Goal: Entertainment & Leisure: Browse casually

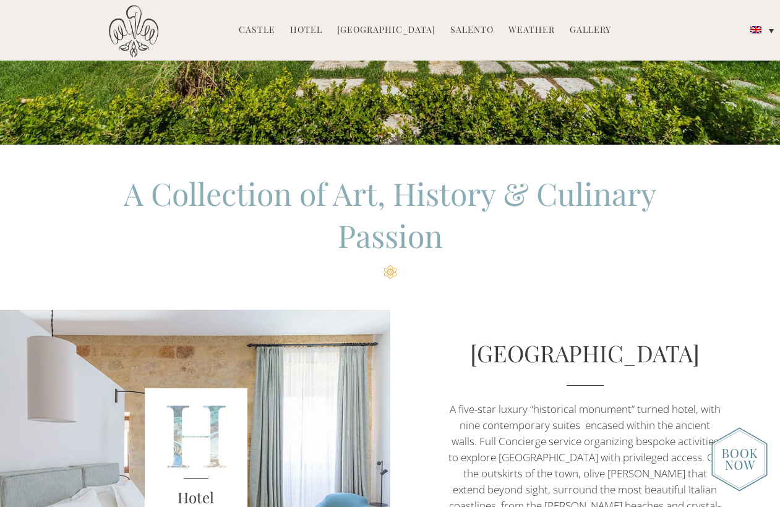
scroll to position [547, 0]
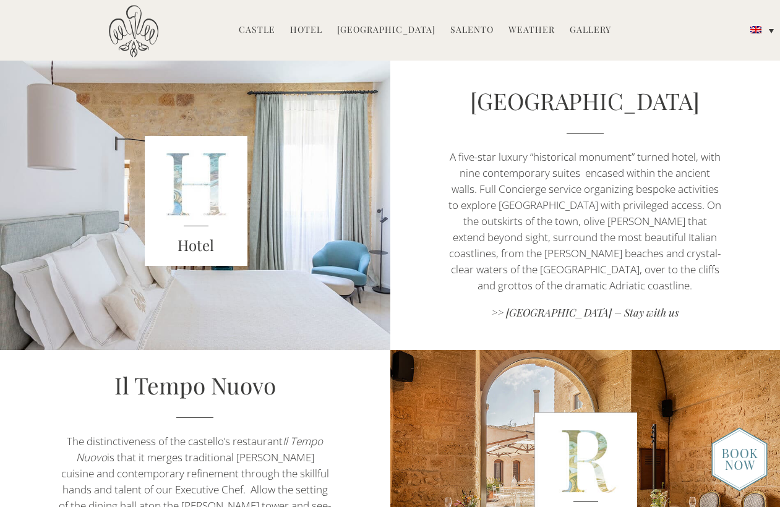
click at [524, 101] on div "Castello di Ugento MENU Castle History Frescoes Museum Garden Family Timeline o…" at bounding box center [390, 74] width 625 height 139
click at [639, 310] on link ">> Castello di Ugento – Stay with us" at bounding box center [585, 314] width 273 height 17
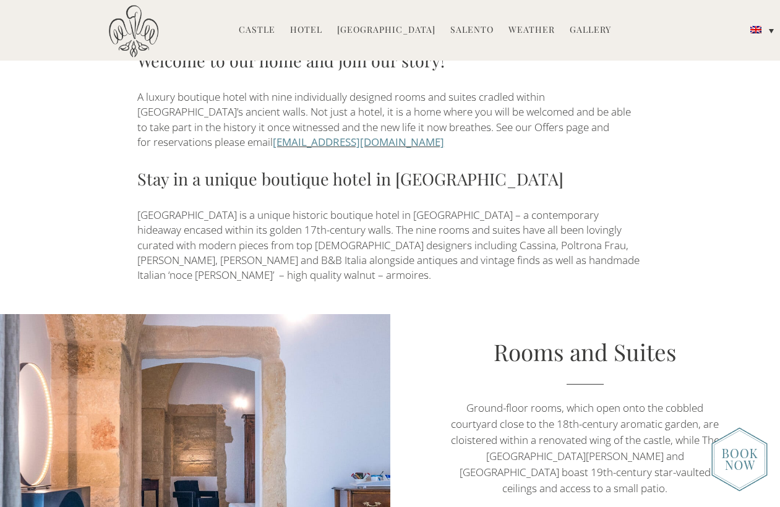
scroll to position [585, 0]
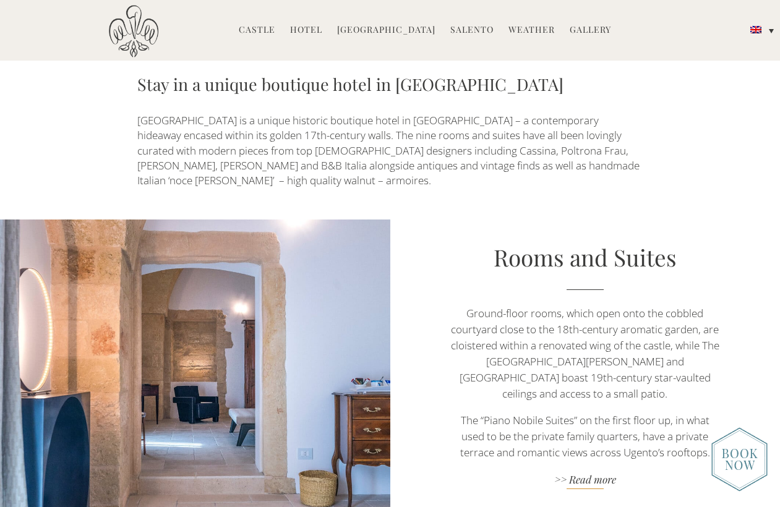
click at [592, 473] on link ">> Read more" at bounding box center [585, 481] width 273 height 17
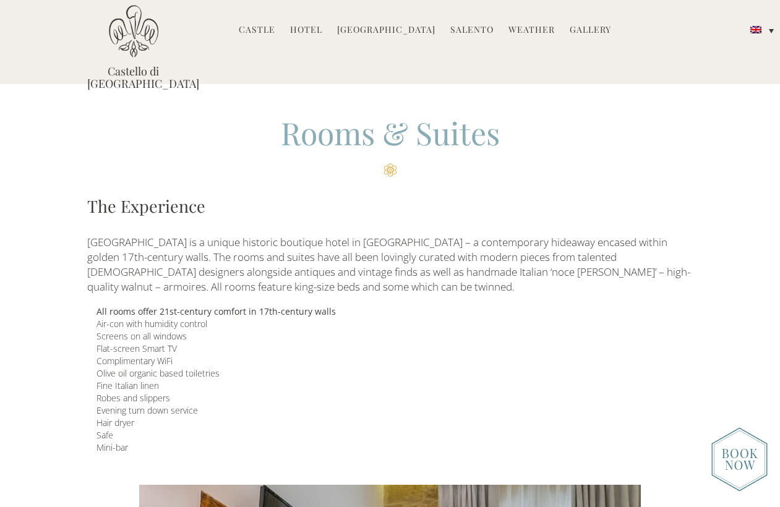
click at [571, 25] on link "Gallery" at bounding box center [590, 31] width 41 height 14
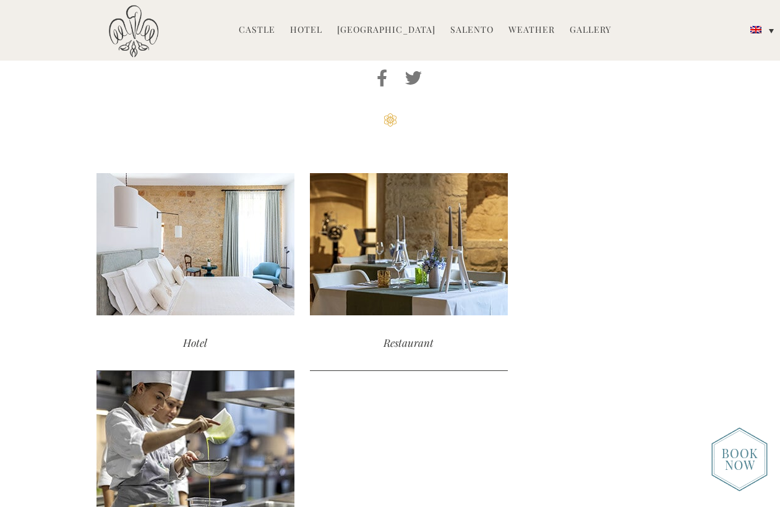
scroll to position [1358, 0]
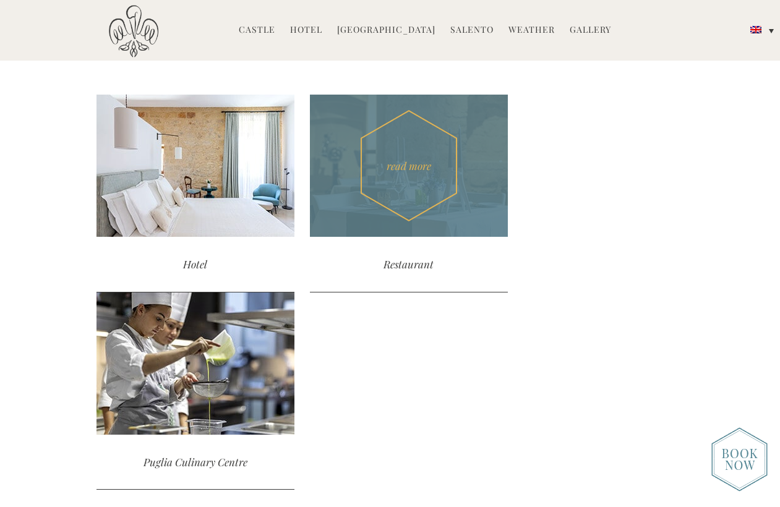
click at [420, 169] on div "read more" at bounding box center [409, 166] width 198 height 142
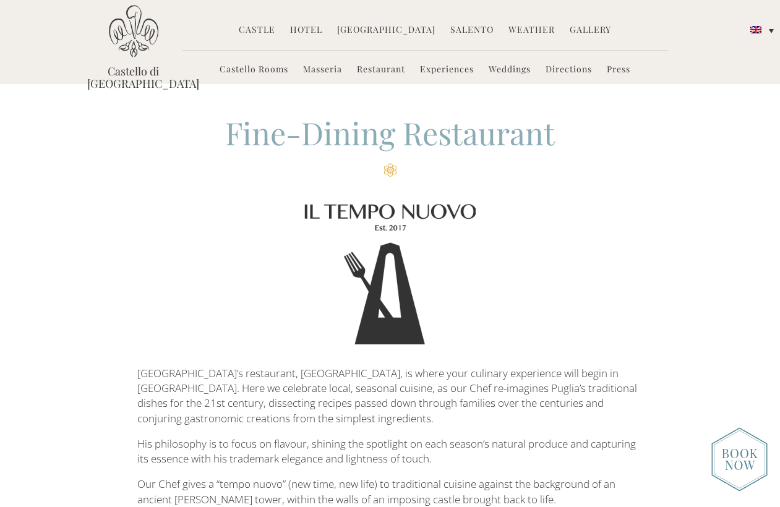
click at [575, 27] on link "Gallery" at bounding box center [590, 31] width 41 height 14
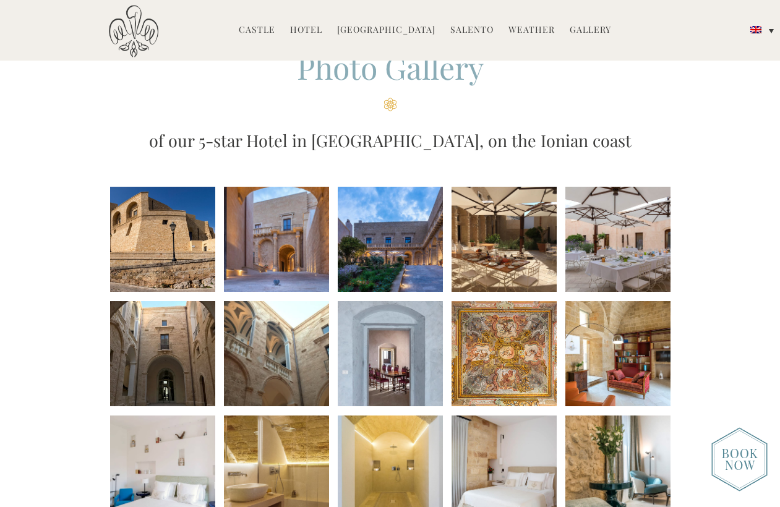
scroll to position [74, 0]
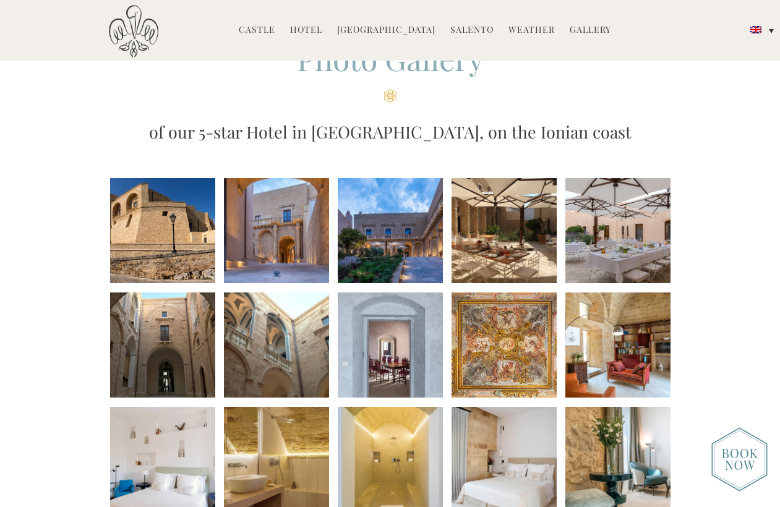
click at [517, 246] on li at bounding box center [504, 230] width 105 height 105
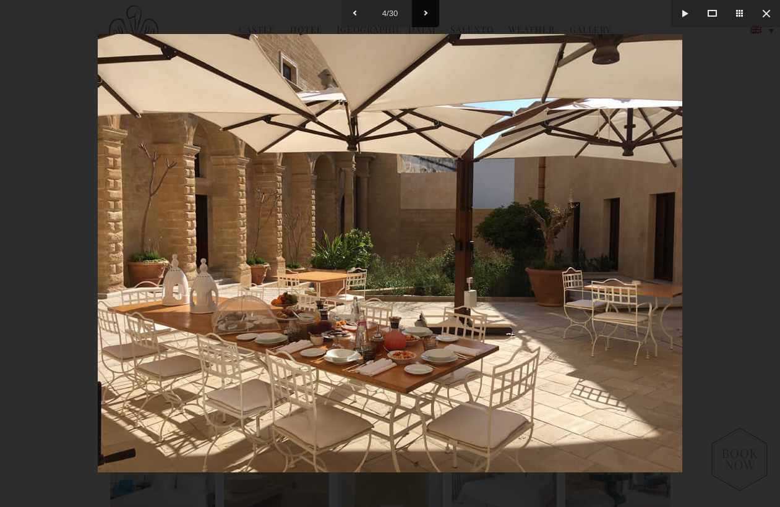
click at [424, 12] on button at bounding box center [425, 13] width 27 height 27
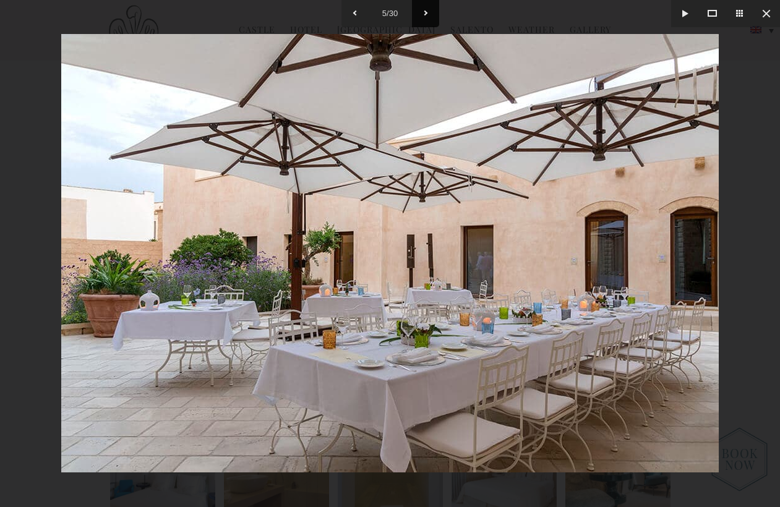
click at [424, 12] on button at bounding box center [425, 13] width 27 height 27
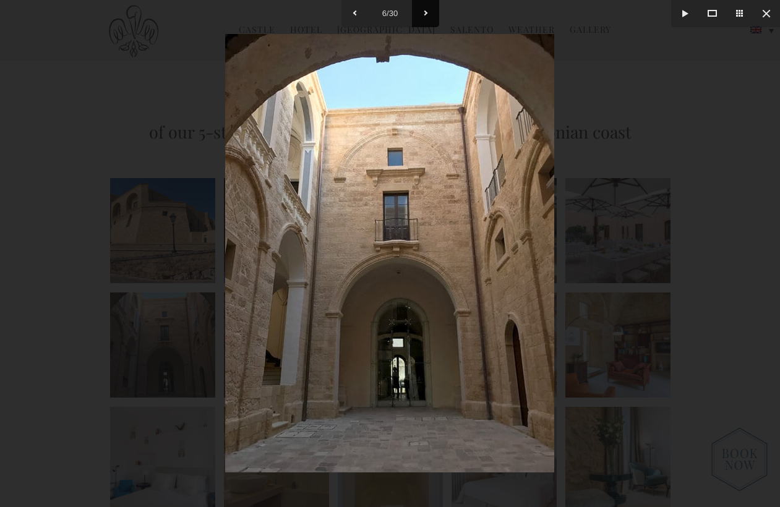
click at [424, 12] on button at bounding box center [425, 13] width 27 height 27
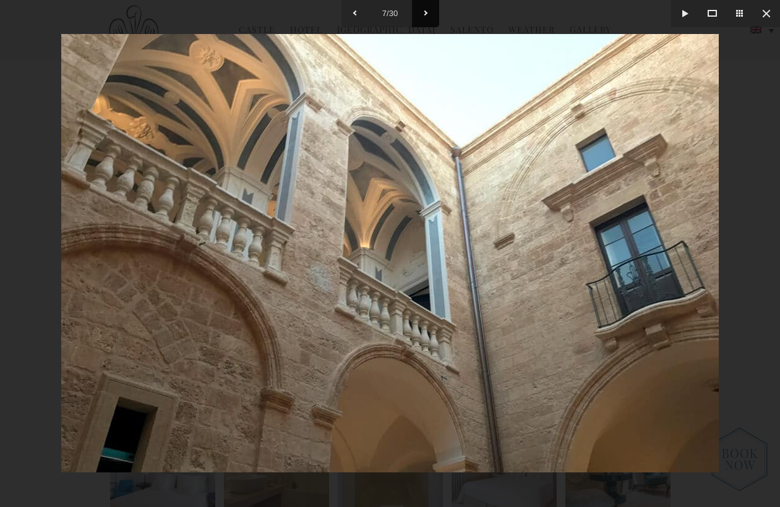
click at [424, 12] on button at bounding box center [425, 13] width 27 height 27
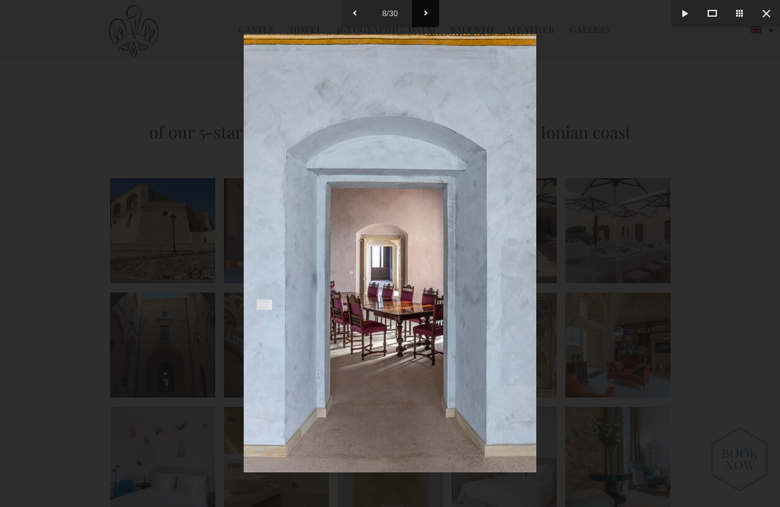
click at [424, 12] on button at bounding box center [425, 13] width 27 height 27
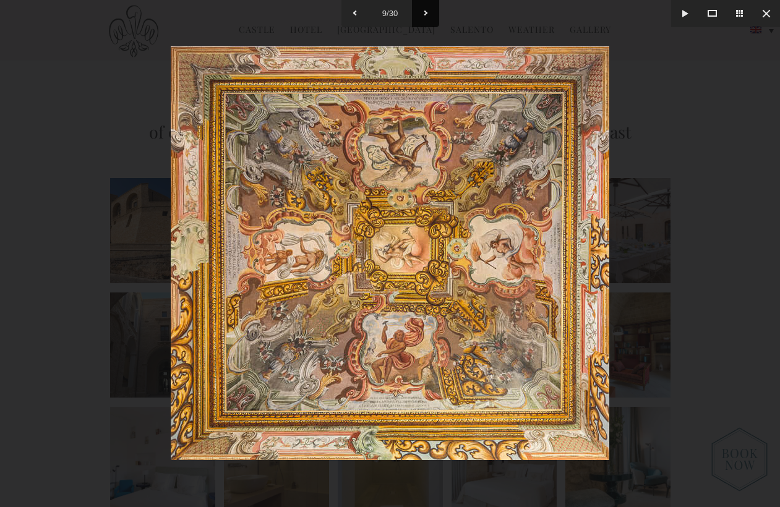
click at [424, 12] on button at bounding box center [425, 13] width 27 height 27
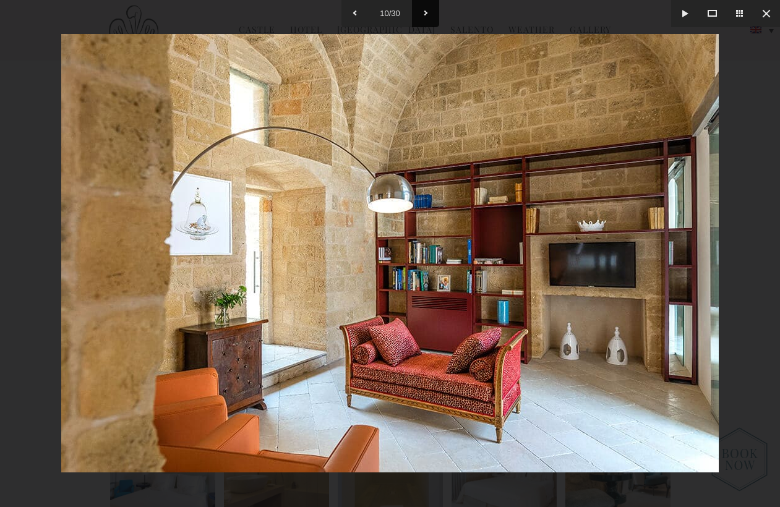
click at [424, 12] on button at bounding box center [425, 13] width 27 height 27
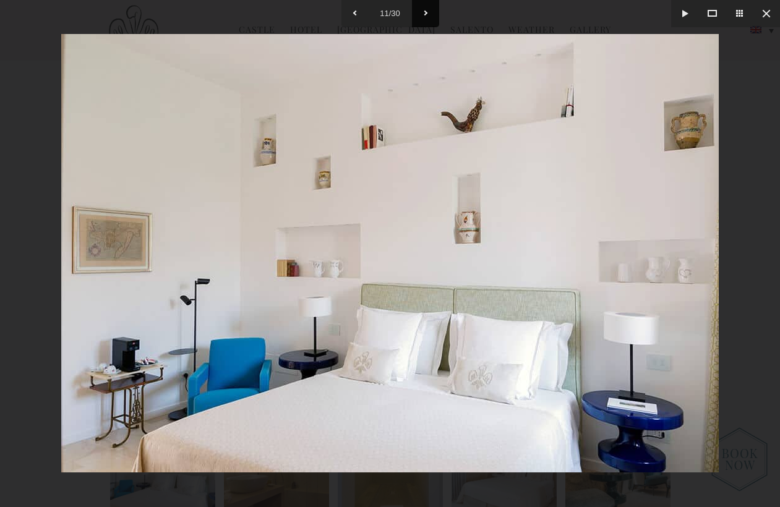
click at [424, 12] on button at bounding box center [425, 13] width 27 height 27
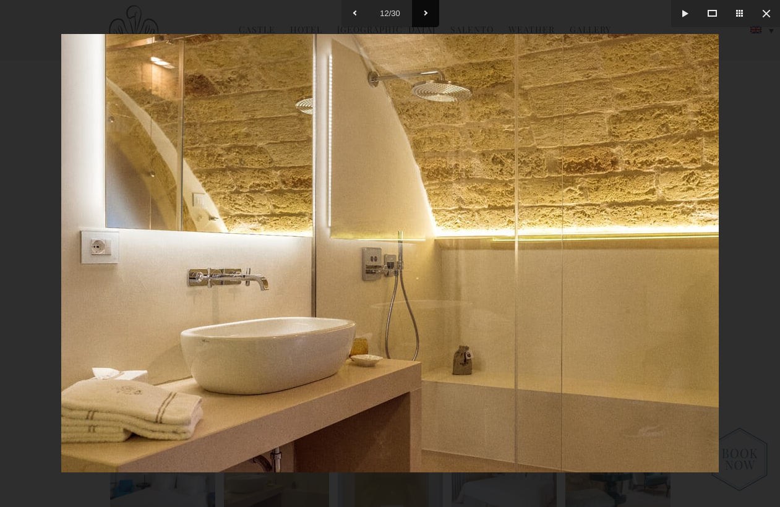
click at [424, 12] on button at bounding box center [425, 13] width 27 height 27
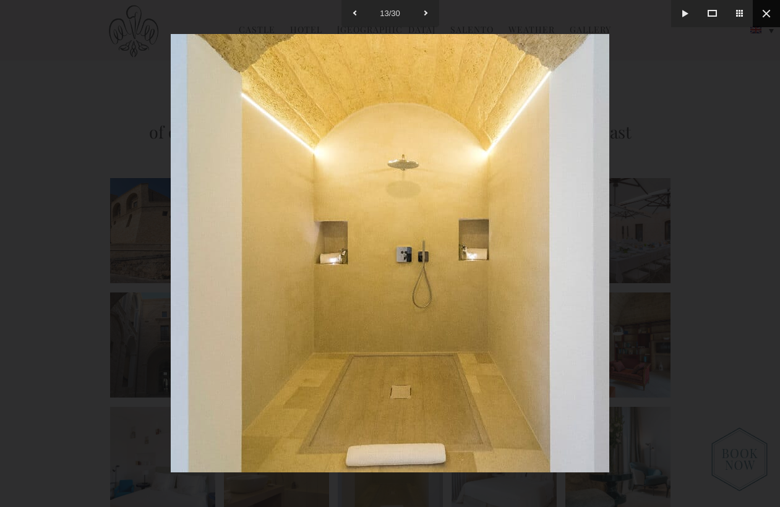
click at [767, 14] on button at bounding box center [766, 13] width 27 height 27
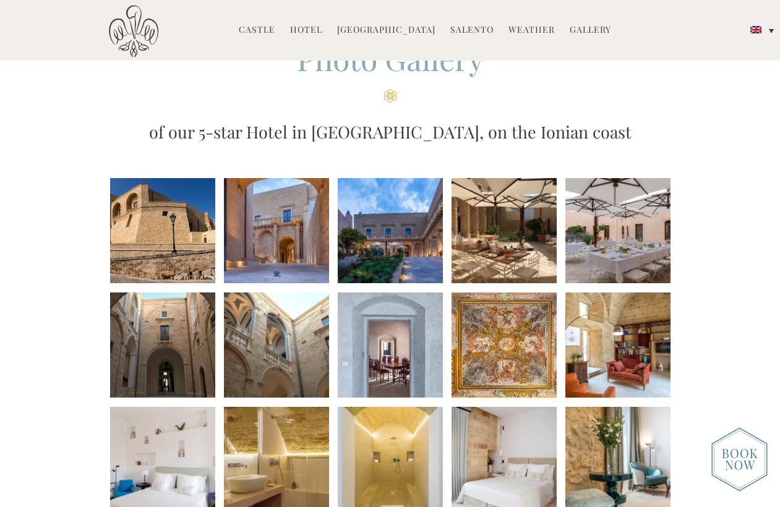
click at [383, 217] on li at bounding box center [390, 230] width 105 height 105
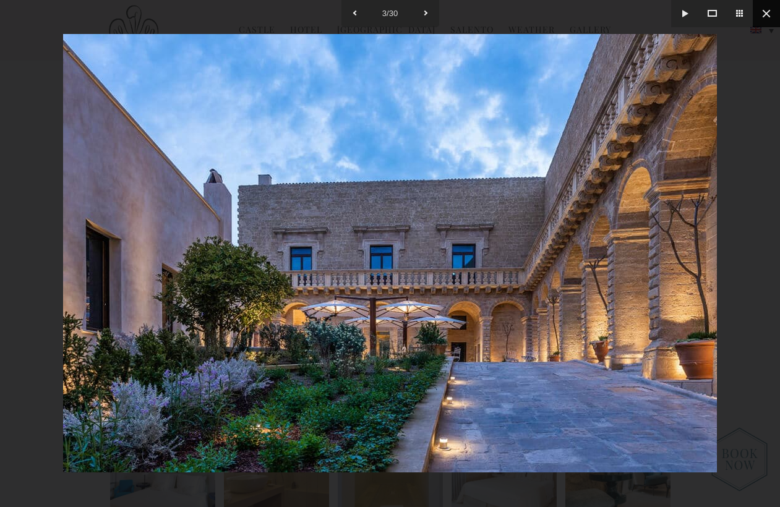
click at [767, 14] on button at bounding box center [766, 13] width 27 height 27
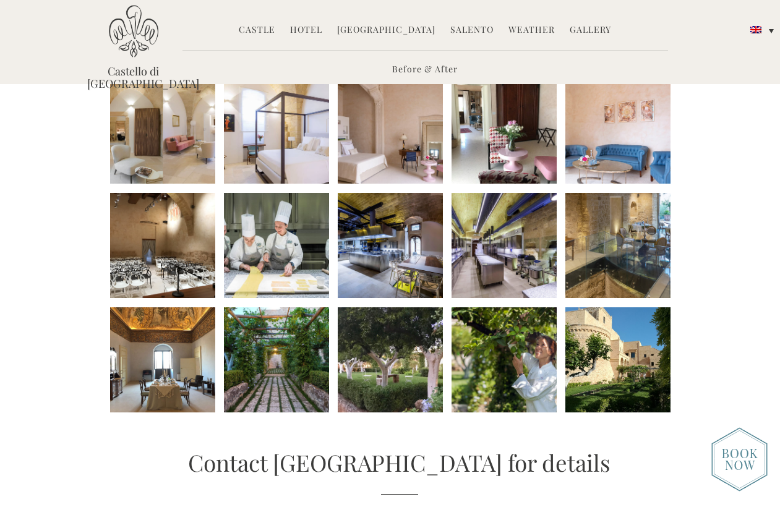
scroll to position [382, 0]
